Goal: Task Accomplishment & Management: Complete application form

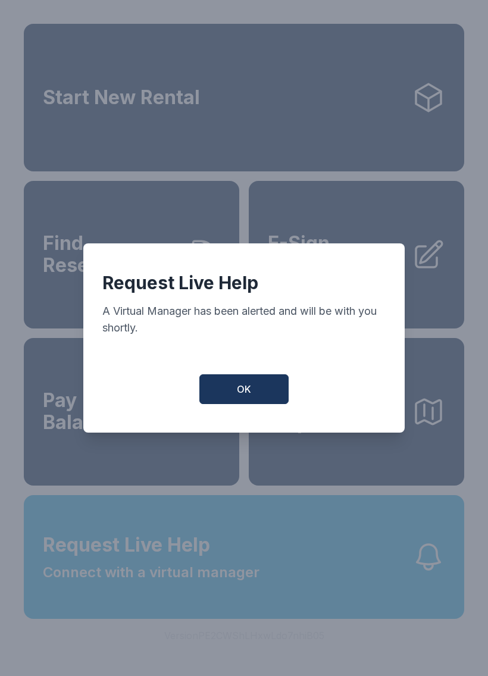
click at [248, 396] on span "OK" at bounding box center [244, 389] width 14 height 14
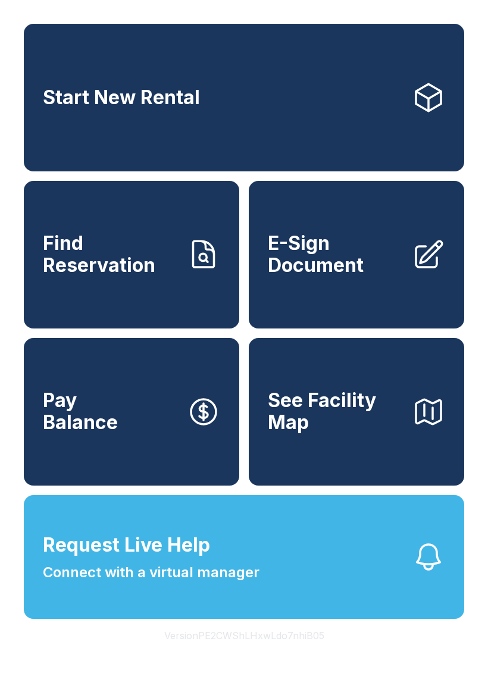
click at [280, 568] on button "Request Live Help Connect with a virtual manager" at bounding box center [244, 557] width 440 height 124
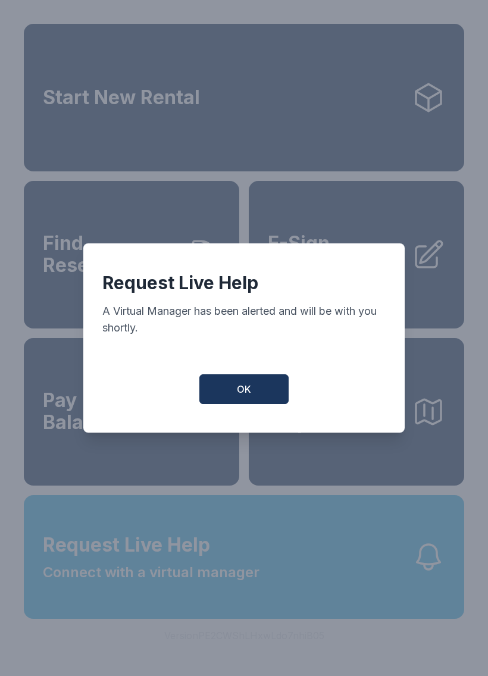
click at [255, 400] on button "OK" at bounding box center [243, 389] width 89 height 30
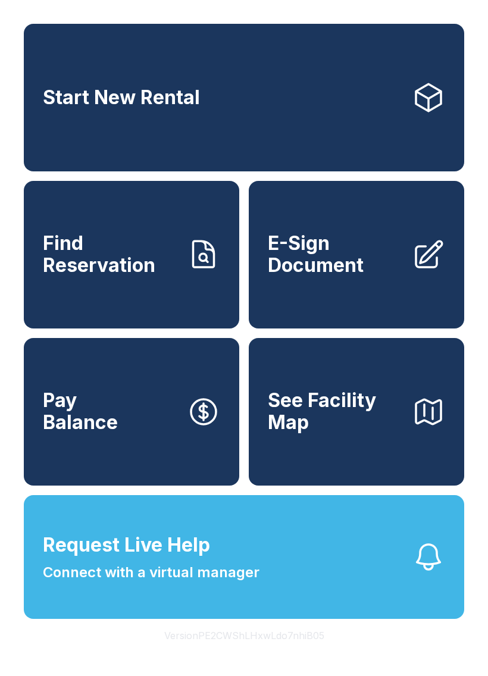
click at [337, 264] on span "E-Sign Document" at bounding box center [335, 254] width 134 height 43
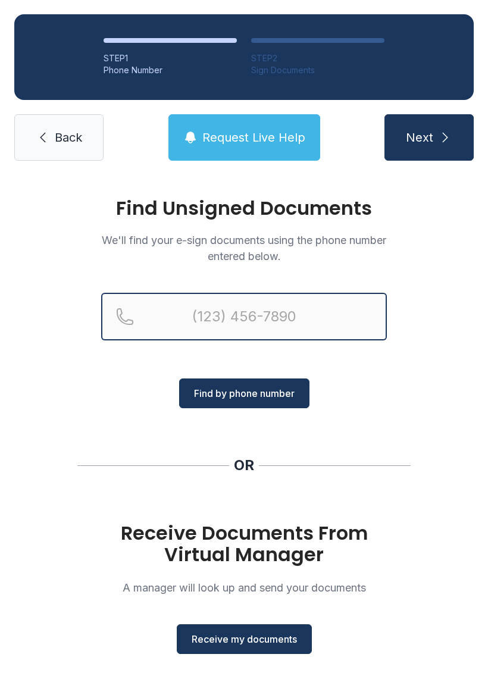
click at [288, 311] on input "Reservation phone number" at bounding box center [244, 317] width 286 height 48
type input "[PHONE_NUMBER]"
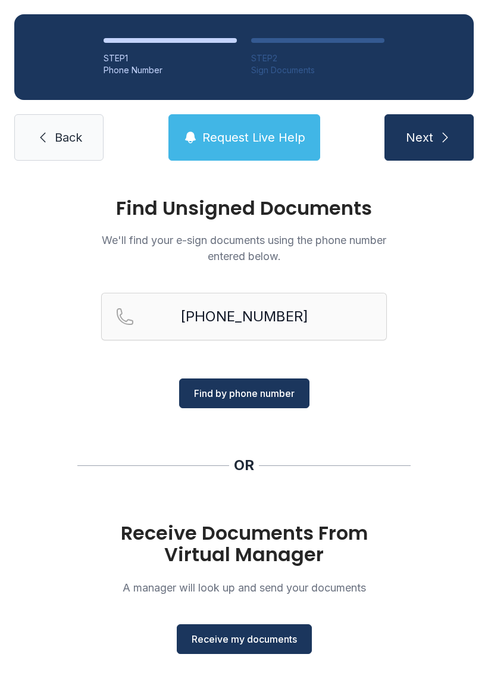
click at [280, 395] on span "Find by phone number" at bounding box center [244, 393] width 101 height 14
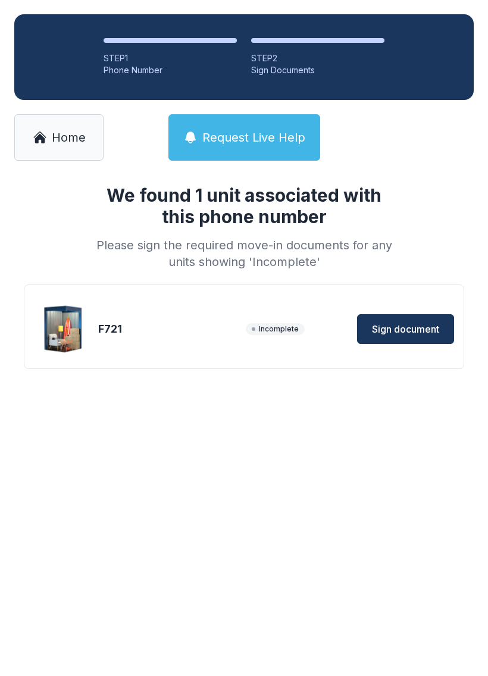
click at [410, 337] on button "Sign document" at bounding box center [405, 329] width 97 height 30
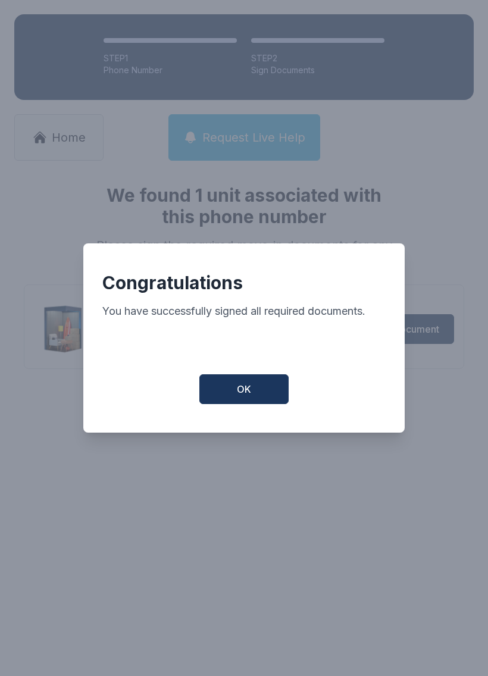
click at [267, 395] on button "OK" at bounding box center [243, 389] width 89 height 30
